Goal: Task Accomplishment & Management: Use online tool/utility

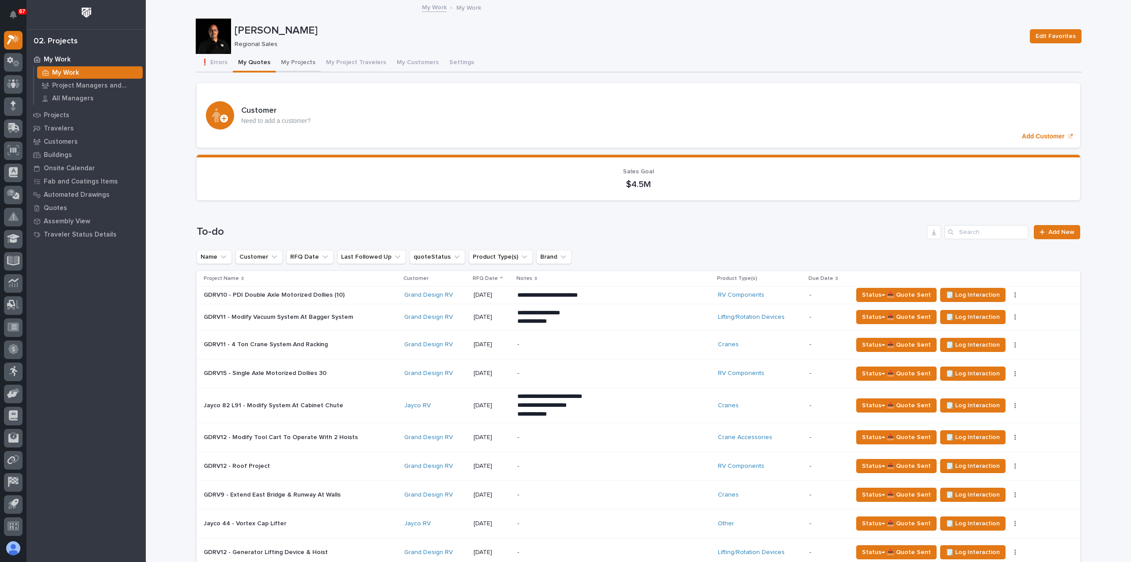
click at [288, 63] on button "My Projects" at bounding box center [298, 63] width 45 height 19
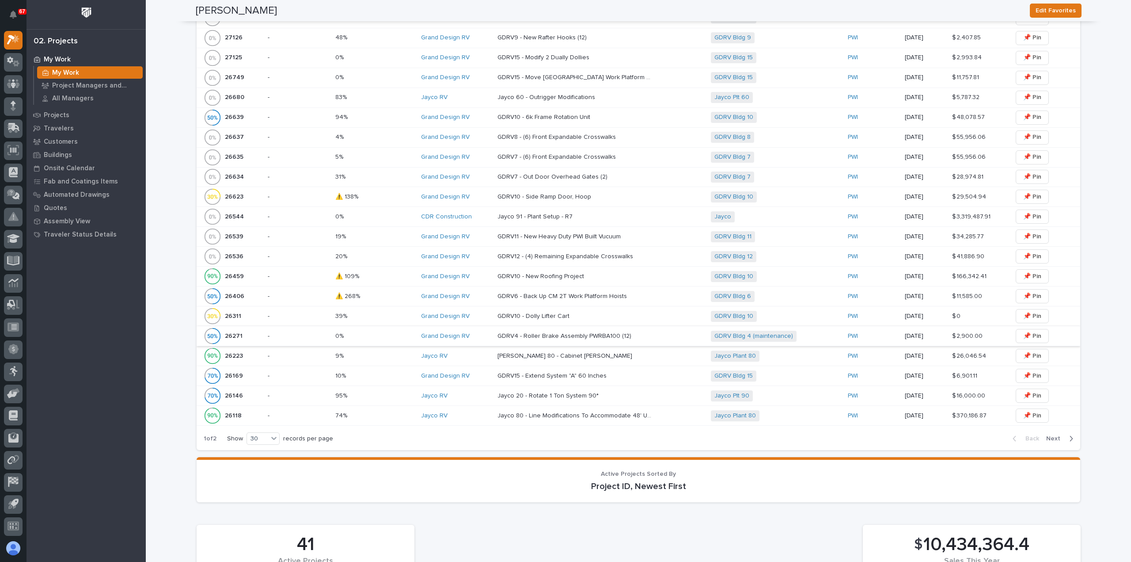
scroll to position [546, 0]
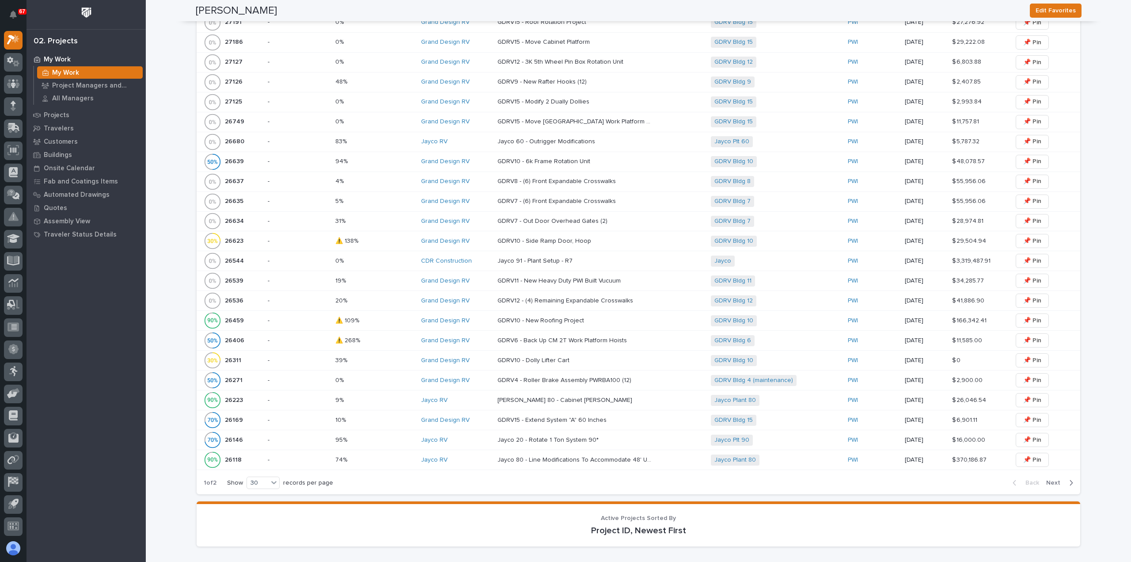
click at [524, 322] on div "GDRV10 - New Roofing Project GDRV10 - New Roofing Project" at bounding box center [601, 320] width 206 height 15
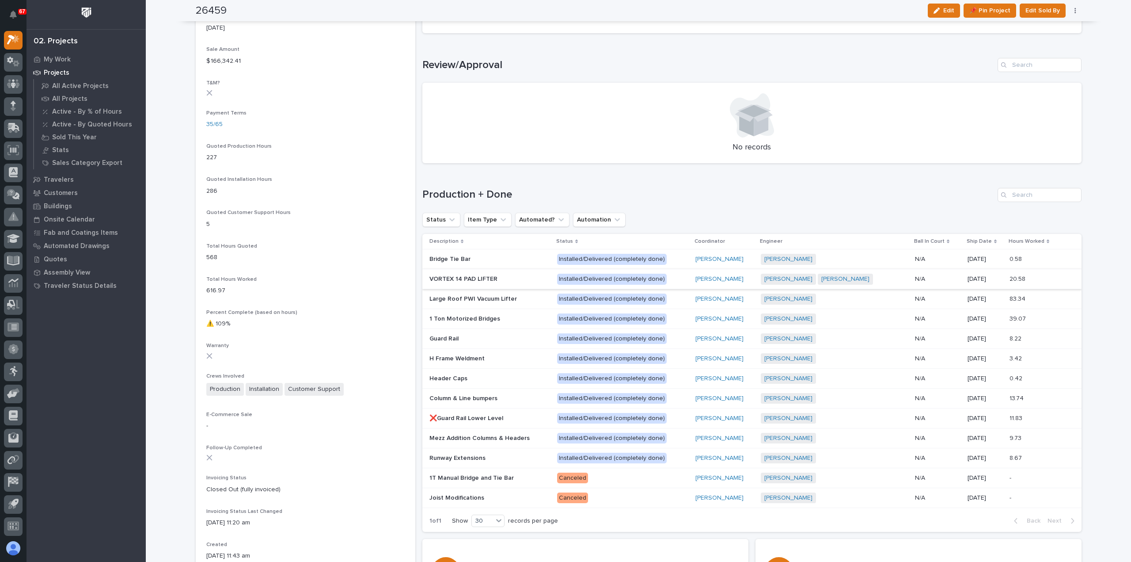
scroll to position [574, 0]
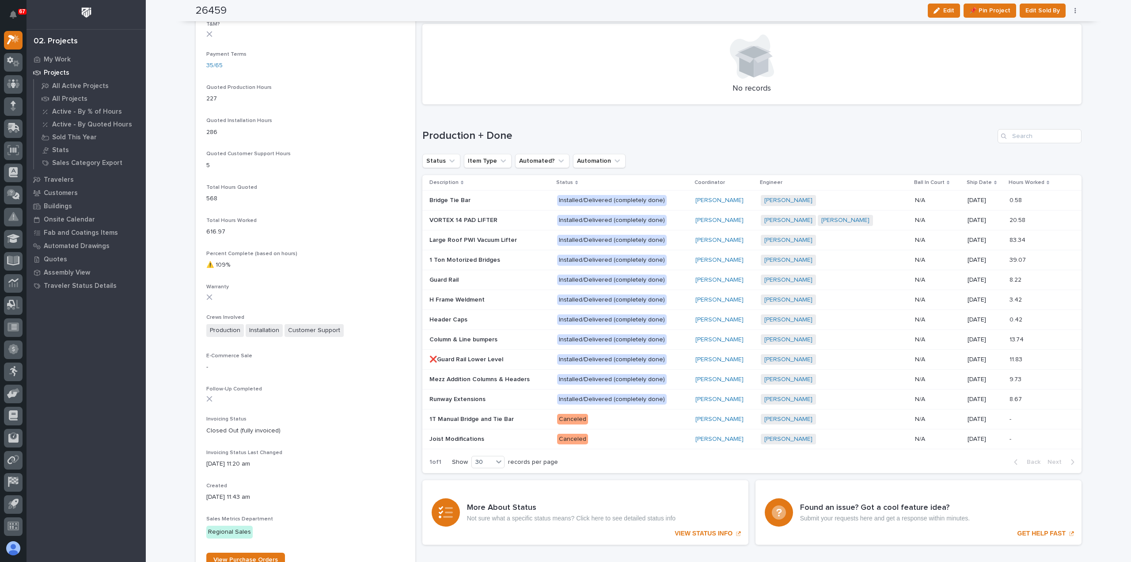
click at [524, 221] on p at bounding box center [489, 221] width 121 height 8
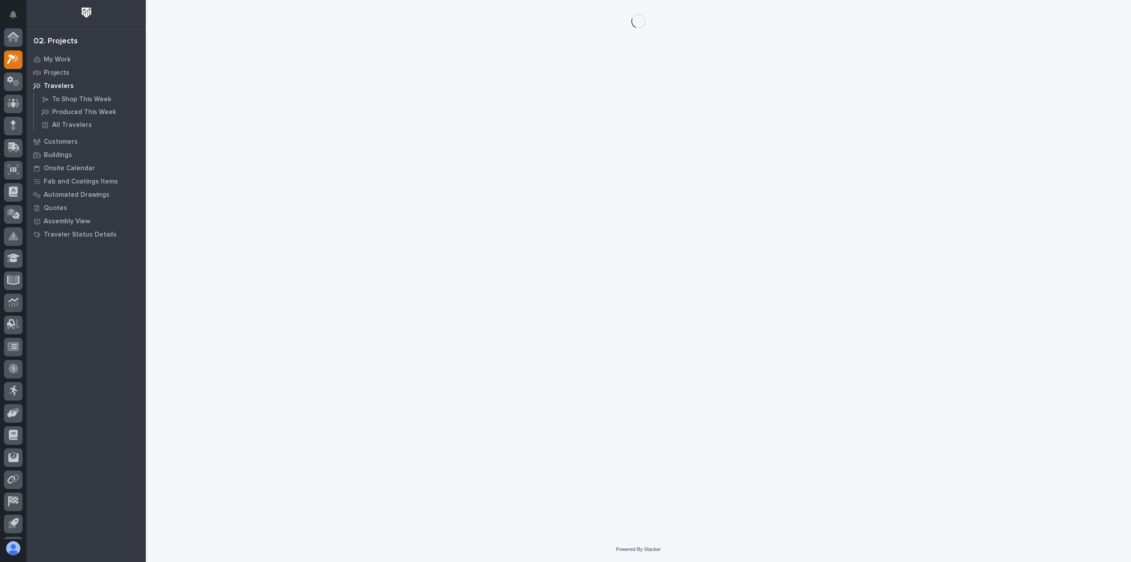
scroll to position [19, 0]
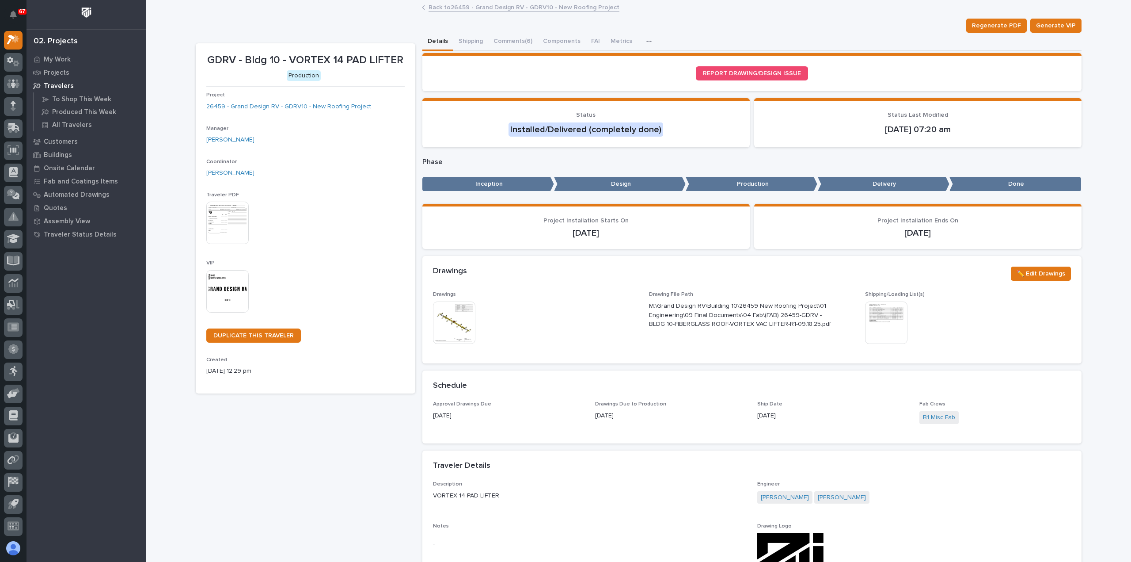
click at [646, 41] on icon "button" at bounding box center [648, 41] width 5 height 1
click at [607, 65] on span "Schedule" at bounding box center [610, 65] width 27 height 8
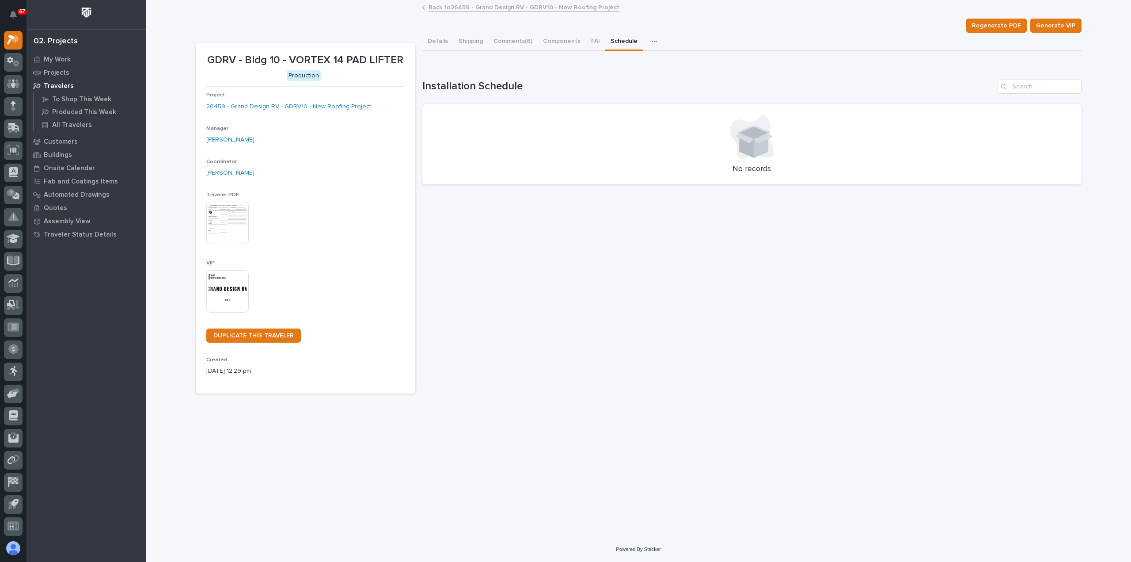
click at [465, 6] on link "Back to 26459 - Grand Design RV - GDRV10 - New Roofing Project" at bounding box center [524, 7] width 191 height 10
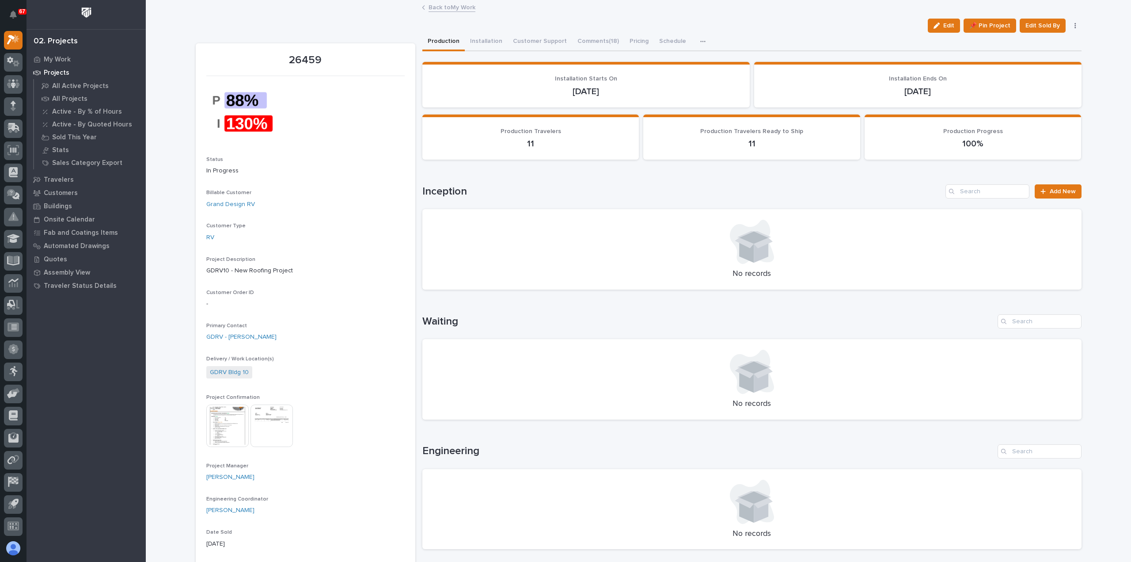
click at [700, 38] on div "button" at bounding box center [704, 41] width 9 height 6
click at [669, 65] on button "Hours" at bounding box center [672, 65] width 58 height 15
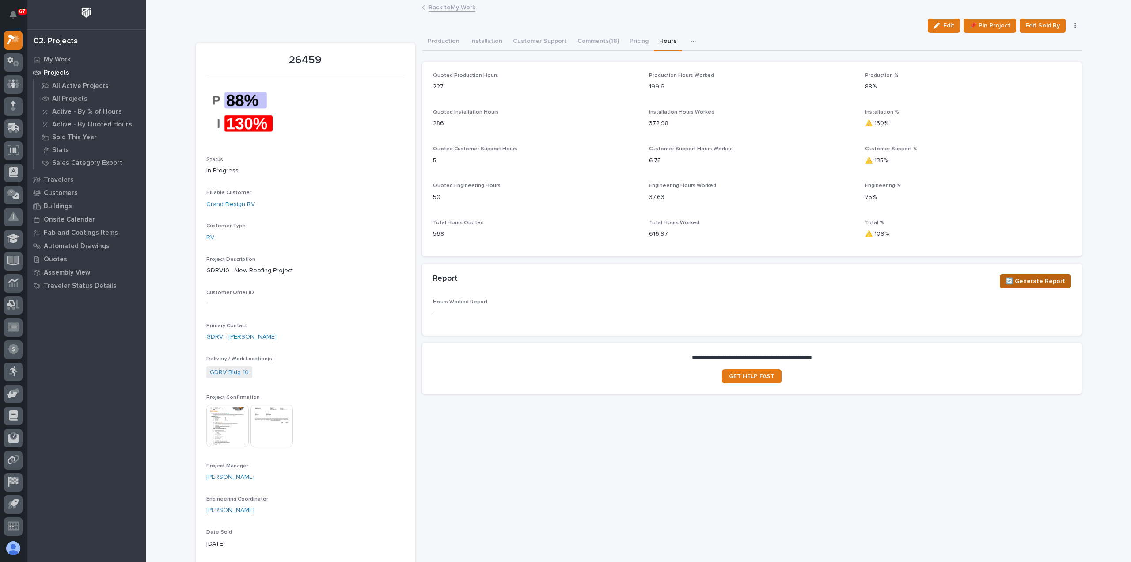
click at [1030, 277] on span "🔄 Generate Report" at bounding box center [1036, 281] width 60 height 11
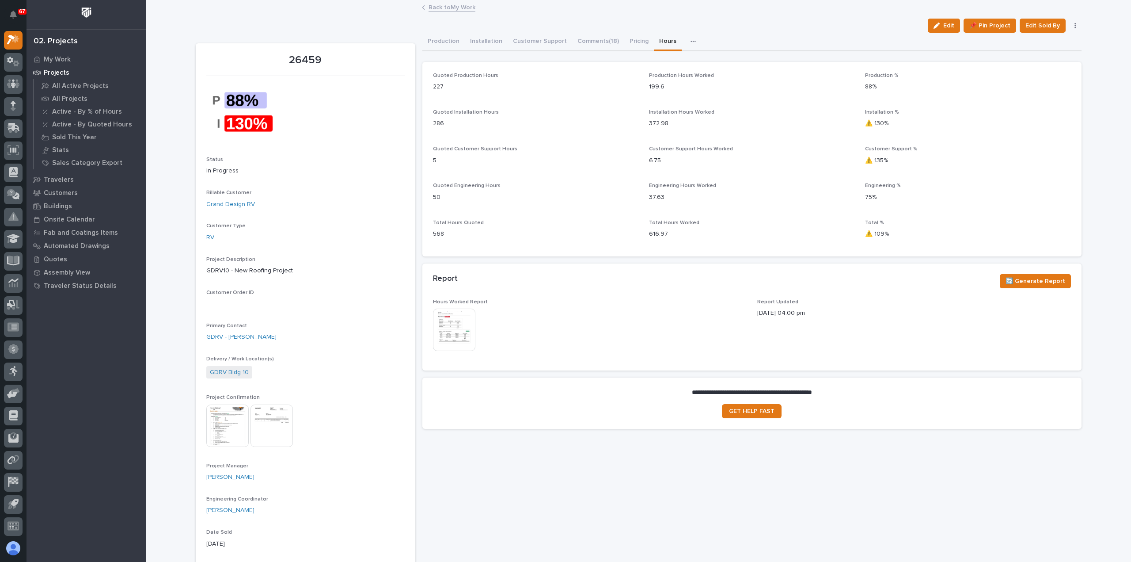
click at [455, 325] on img at bounding box center [454, 329] width 42 height 42
